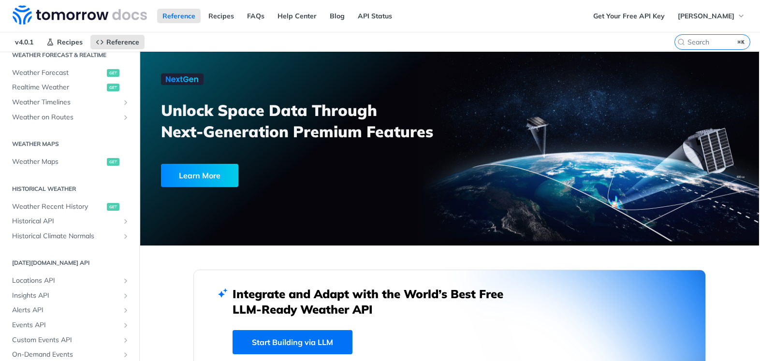
scroll to position [165, 0]
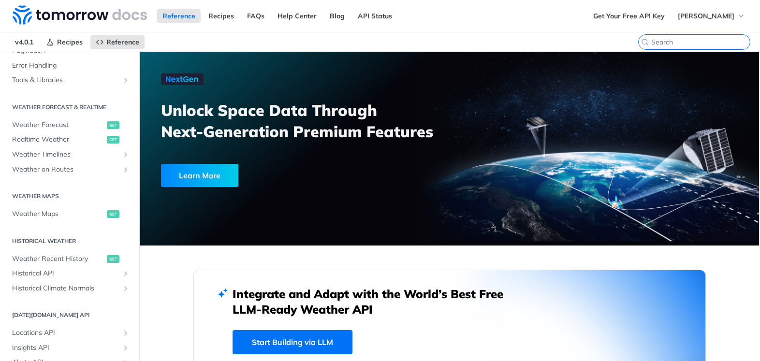
click at [697, 39] on input "search" at bounding box center [700, 42] width 99 height 9
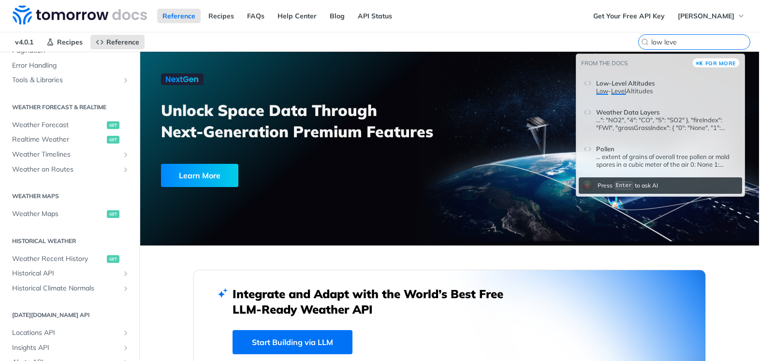
type input "low leve"
click at [656, 82] on header "Low-Level Altitudes" at bounding box center [666, 81] width 141 height 12
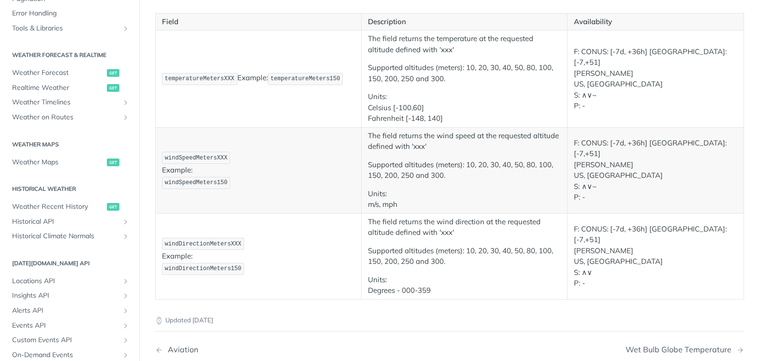
scroll to position [124, 0]
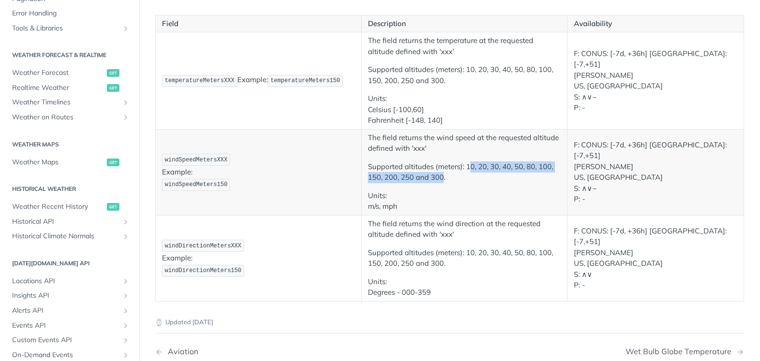
drag, startPoint x: 469, startPoint y: 167, endPoint x: 613, endPoint y: 175, distance: 144.4
click at [440, 177] on p "Supported altitudes (meters): 10, 20, 30, 40, 50, 80, 100, 150, 200, 250 and 30…" at bounding box center [464, 173] width 193 height 22
click at [511, 173] on p "Supported altitudes (meters): 10, 20, 30, 40, 50, 80, 100, 150, 200, 250 and 30…" at bounding box center [464, 173] width 193 height 22
click at [464, 169] on p "Supported altitudes (meters): 10, 20, 30, 40, 50, 80, 100, 150, 200, 250 and 30…" at bounding box center [464, 173] width 193 height 22
drag, startPoint x: 463, startPoint y: 169, endPoint x: 443, endPoint y: 178, distance: 22.5
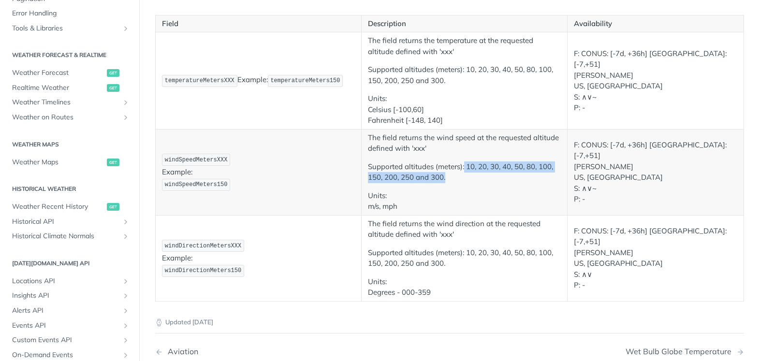
click at [443, 178] on p "Supported altitudes (meters): 10, 20, 30, 40, 50, 80, 100, 150, 200, 250 and 30…" at bounding box center [464, 173] width 193 height 22
click at [467, 176] on p "Supported altitudes (meters): 10, 20, 30, 40, 50, 80, 100, 150, 200, 250 and 30…" at bounding box center [464, 173] width 193 height 22
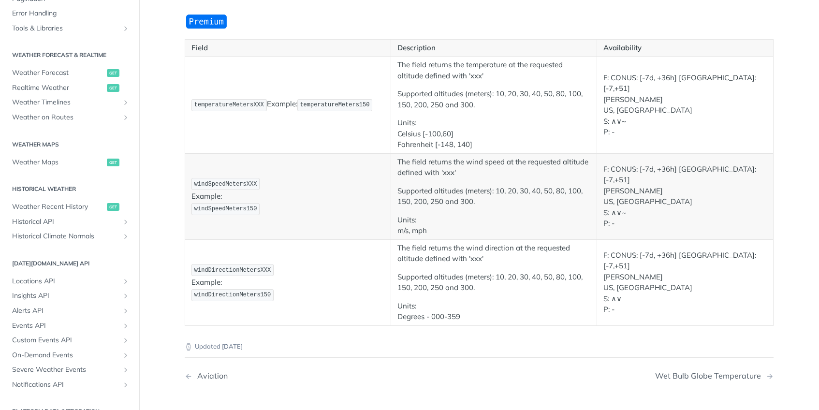
scroll to position [98, 0]
click at [531, 202] on p "Supported altitudes (meters): 10, 20, 30, 40, 50, 80, 100, 150, 200, 250 and 30…" at bounding box center [494, 199] width 193 height 22
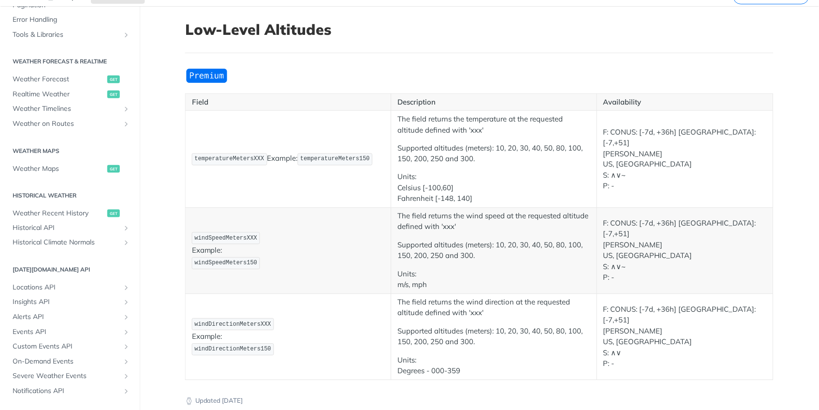
scroll to position [76, 0]
